Goal: Information Seeking & Learning: Learn about a topic

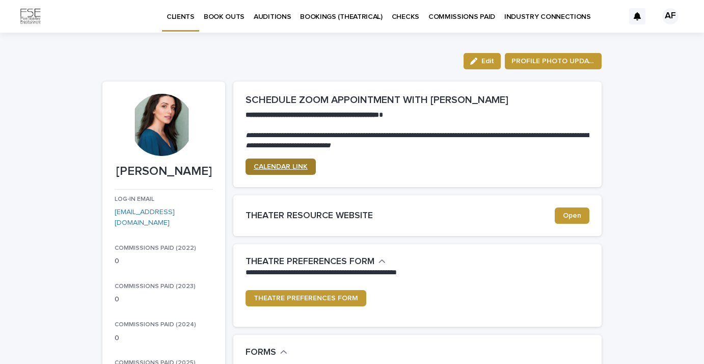
click at [301, 164] on span "CALENDAR LINK" at bounding box center [281, 166] width 54 height 7
click at [278, 12] on p "AUDITIONS" at bounding box center [272, 10] width 37 height 21
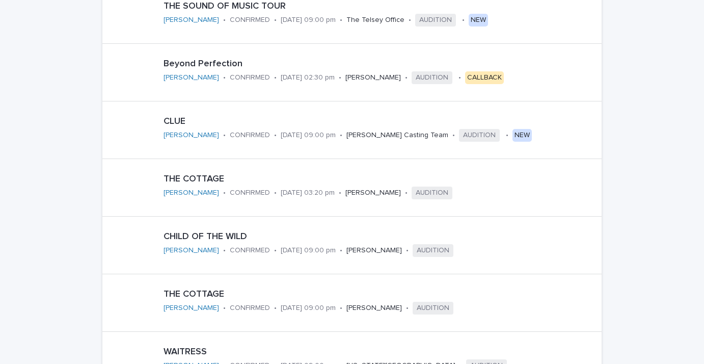
scroll to position [287, 0]
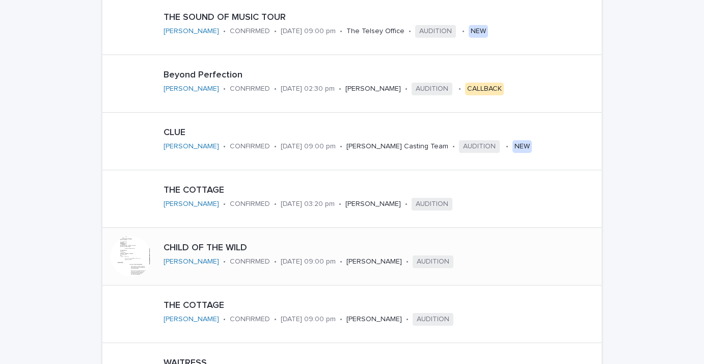
click at [214, 247] on p "CHILD OF THE WILD" at bounding box center [352, 248] width 376 height 11
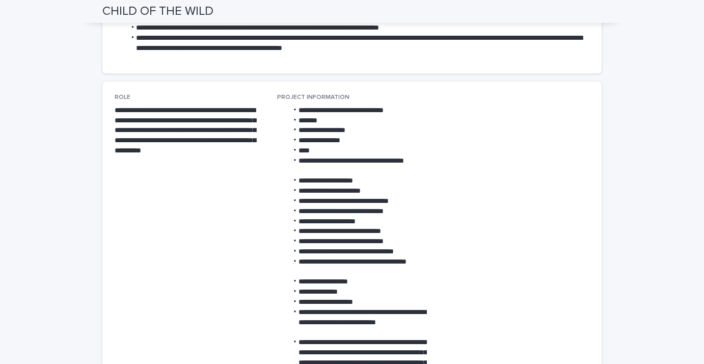
scroll to position [17, 0]
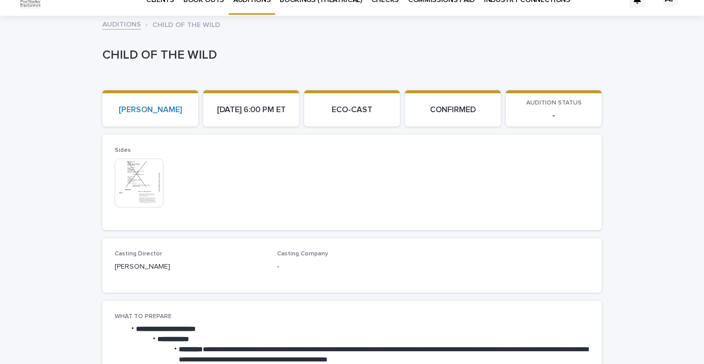
click at [136, 185] on img at bounding box center [139, 182] width 49 height 49
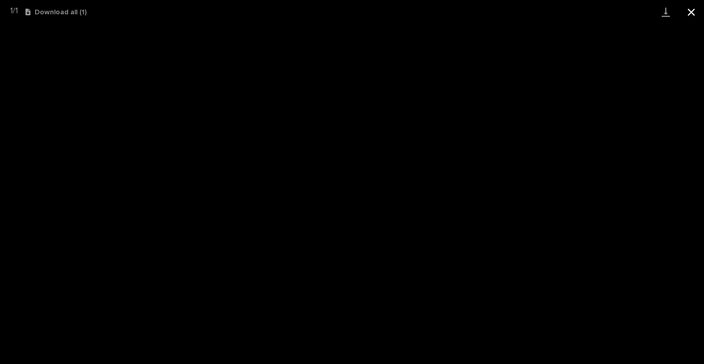
click at [690, 15] on button "Close gallery" at bounding box center [691, 12] width 25 height 24
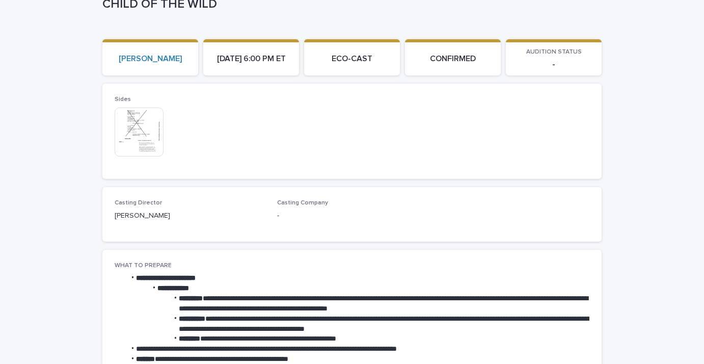
scroll to position [79, 0]
